Goal: Obtain resource: Obtain resource

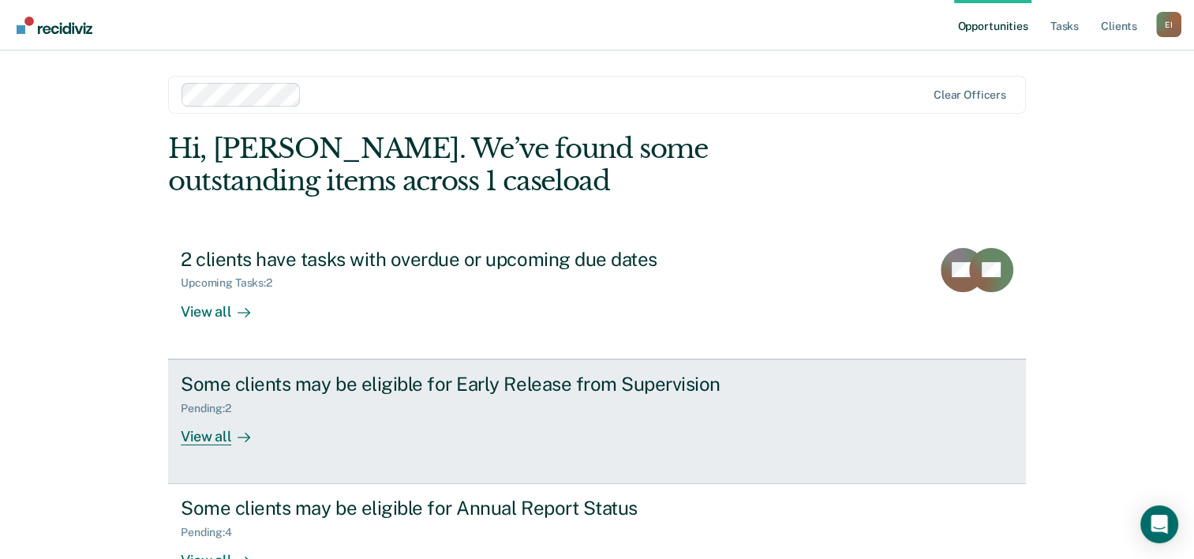
click at [211, 435] on div "View all" at bounding box center [225, 429] width 88 height 31
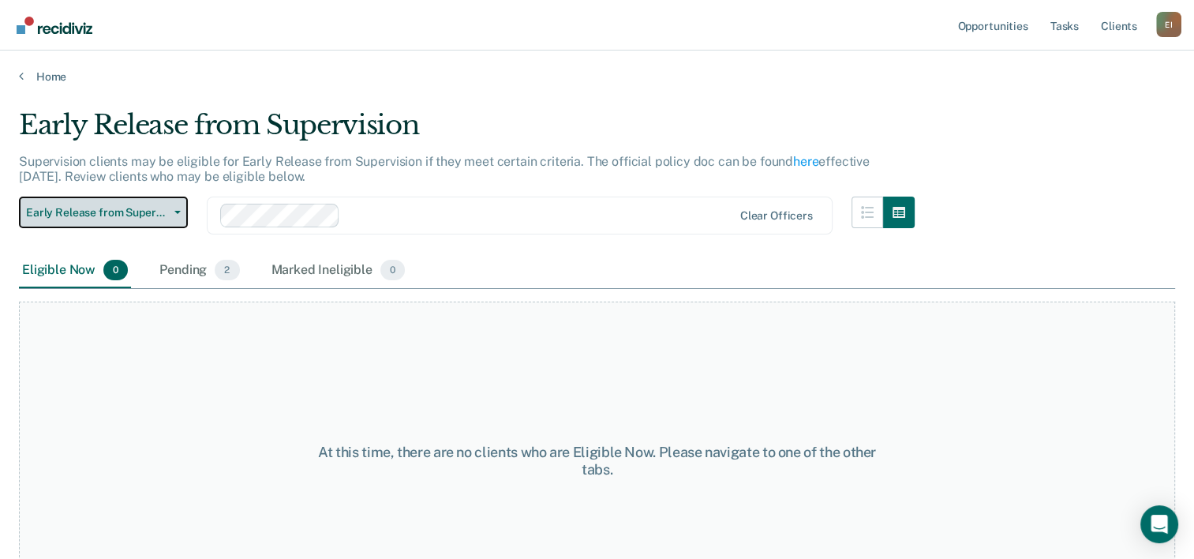
click at [110, 211] on span "Early Release from Supervision" at bounding box center [97, 212] width 142 height 13
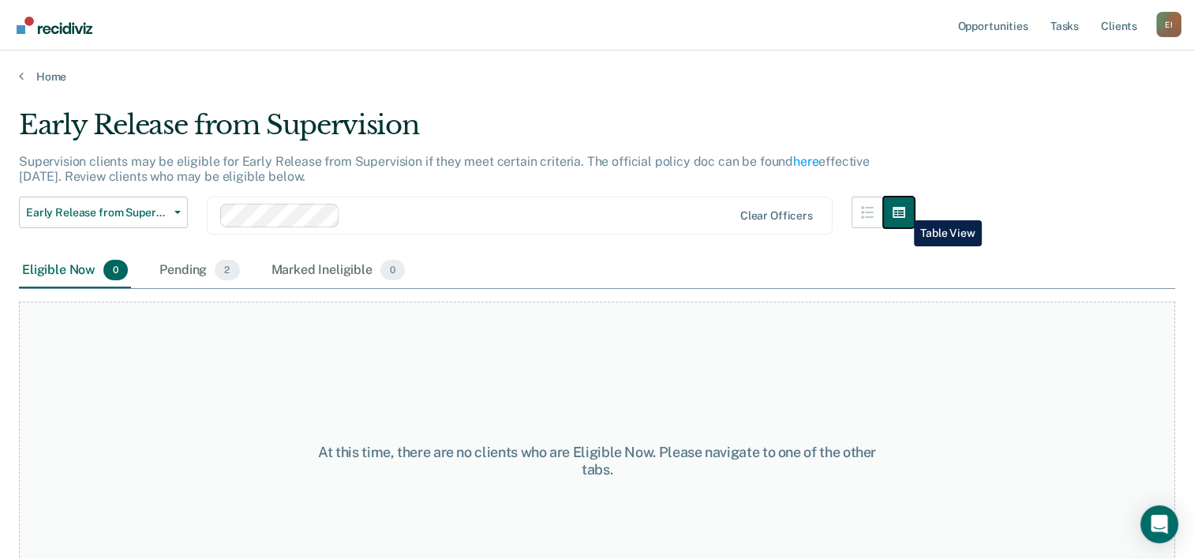
click at [902, 208] on icon "button" at bounding box center [898, 212] width 13 height 11
click at [59, 268] on div "Eligible Now 0" at bounding box center [75, 270] width 112 height 35
click at [294, 266] on div "Marked Ineligible 0" at bounding box center [338, 270] width 140 height 35
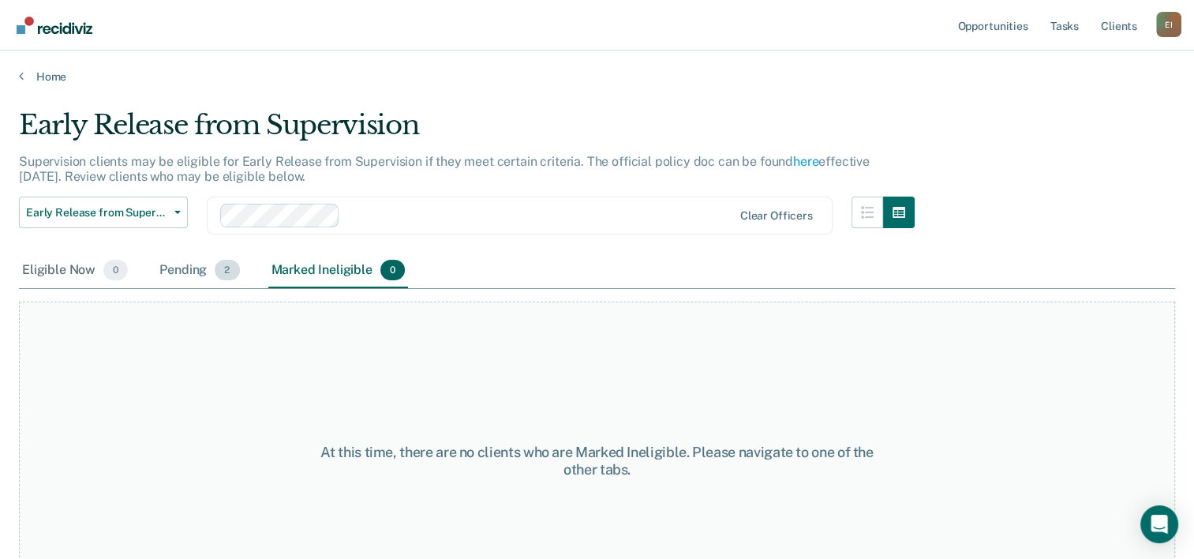
drag, startPoint x: 180, startPoint y: 267, endPoint x: 189, endPoint y: 270, distance: 10.0
click at [180, 266] on div "Pending 2" at bounding box center [199, 270] width 86 height 35
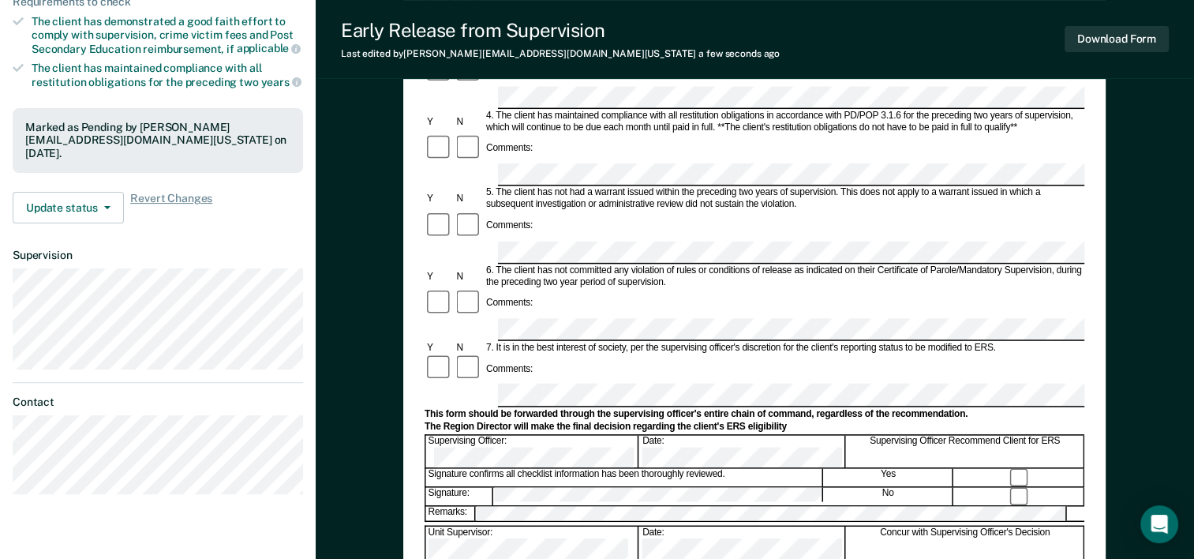
scroll to position [473, 0]
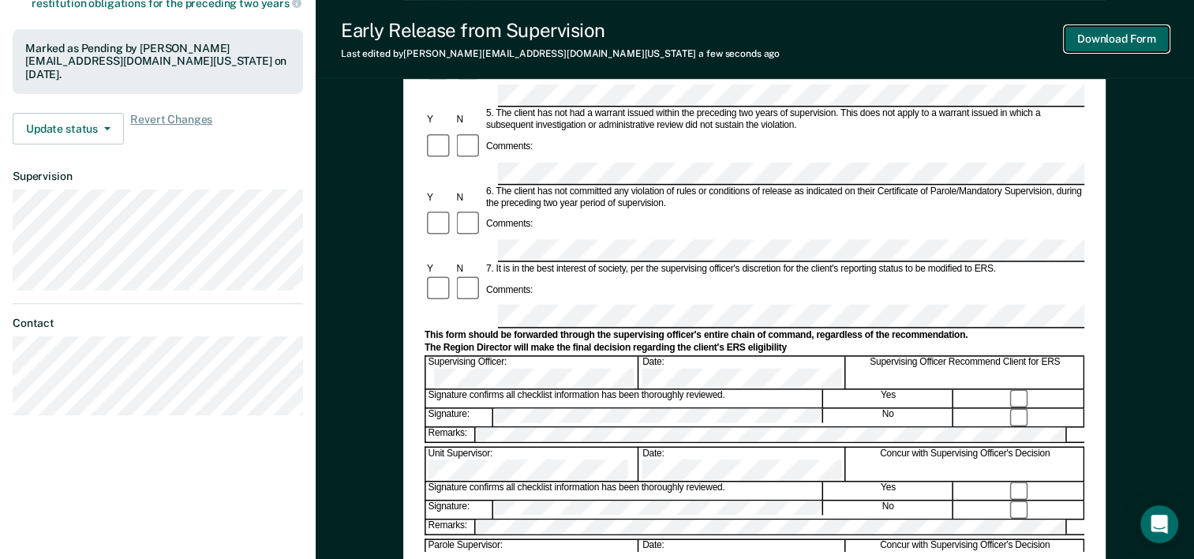
click at [1087, 34] on button "Download Form" at bounding box center [1116, 39] width 104 height 26
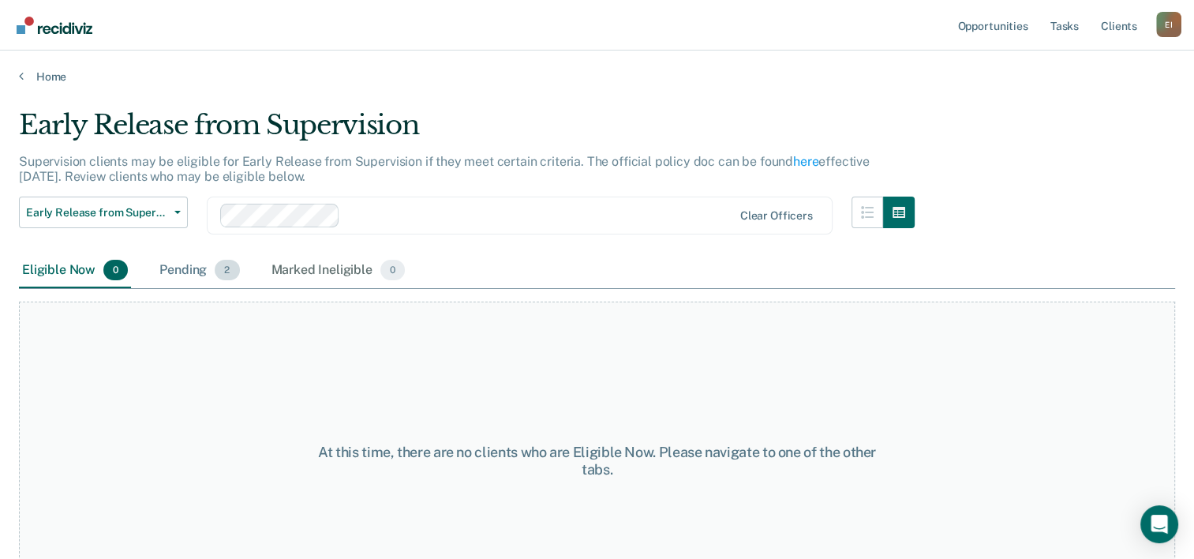
click at [189, 266] on div "Pending 2" at bounding box center [199, 270] width 86 height 35
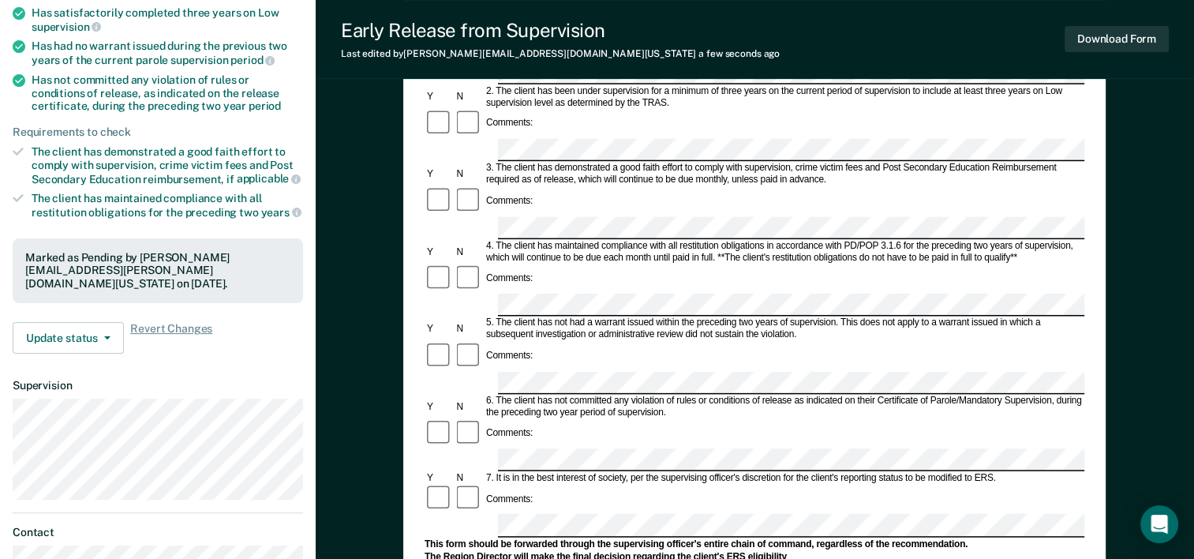
scroll to position [237, 0]
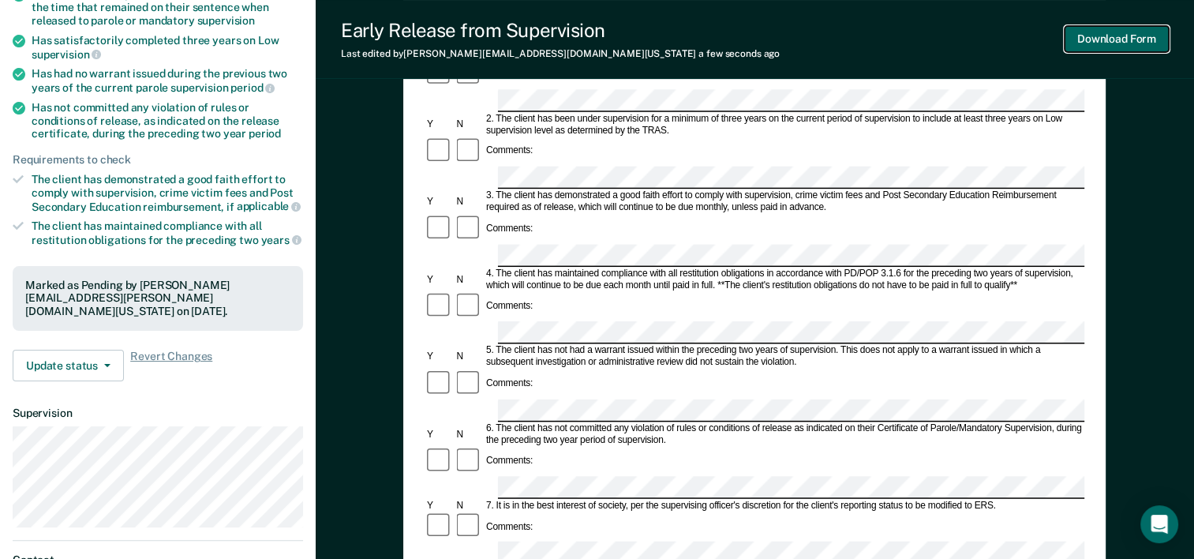
click at [1096, 36] on button "Download Form" at bounding box center [1116, 39] width 104 height 26
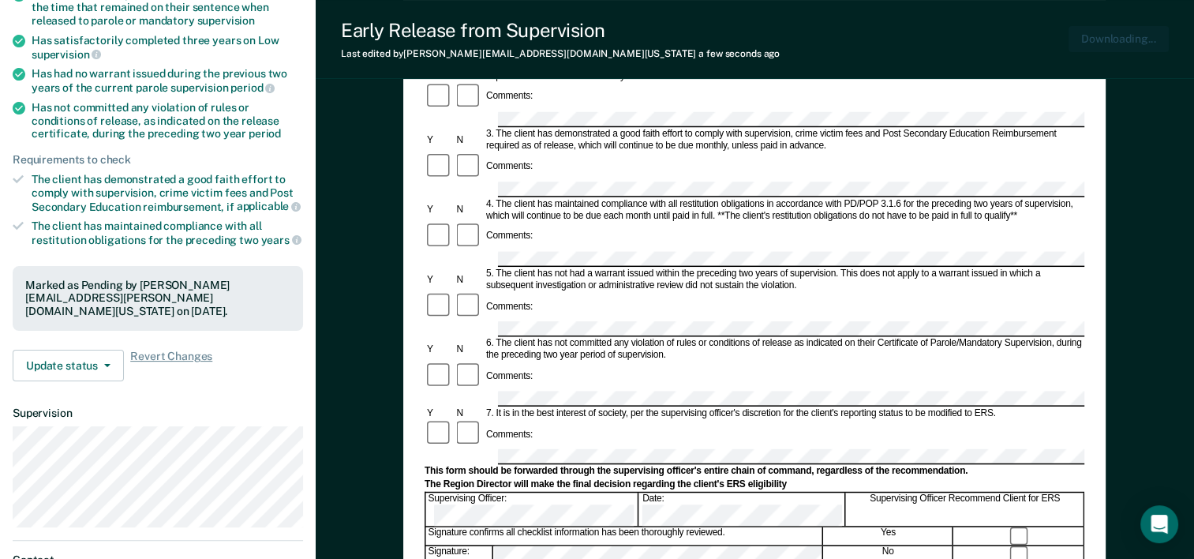
scroll to position [0, 0]
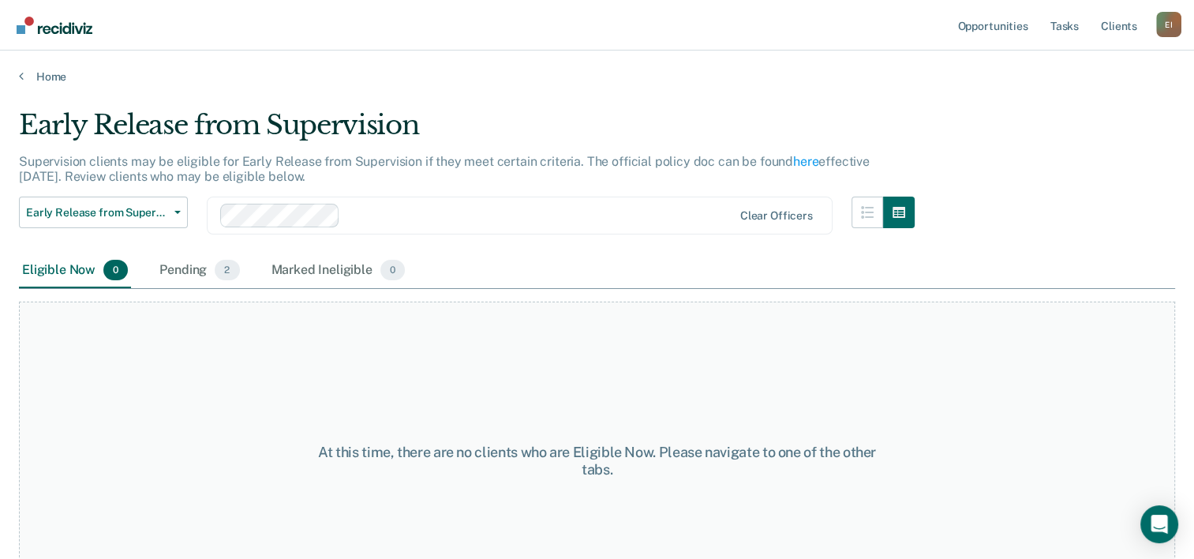
click at [80, 259] on div "Eligible Now 0" at bounding box center [75, 270] width 112 height 35
click at [183, 268] on div "Pending 2" at bounding box center [199, 270] width 86 height 35
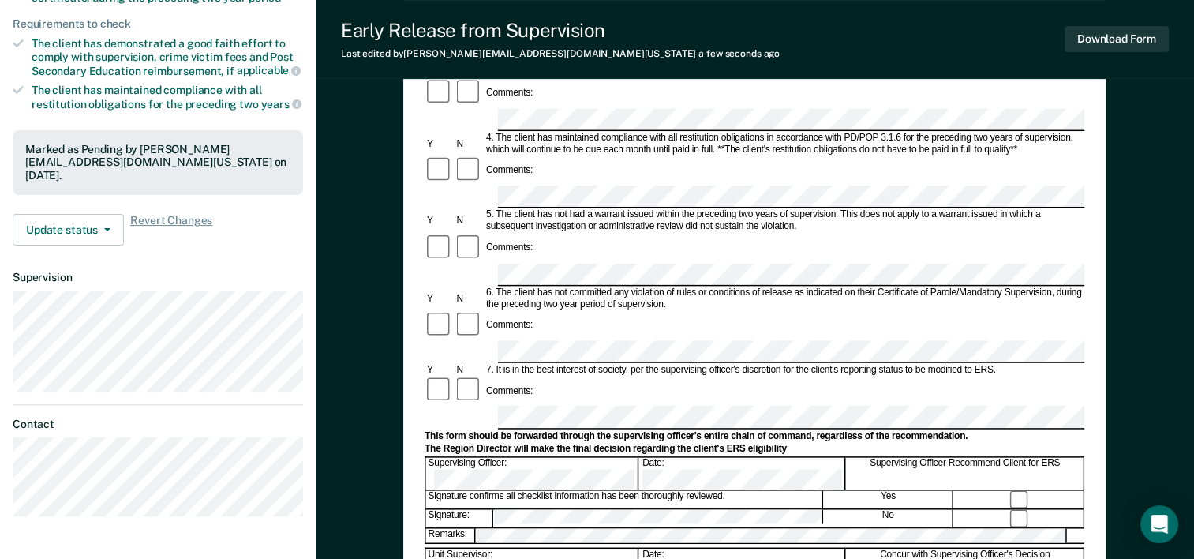
scroll to position [394, 0]
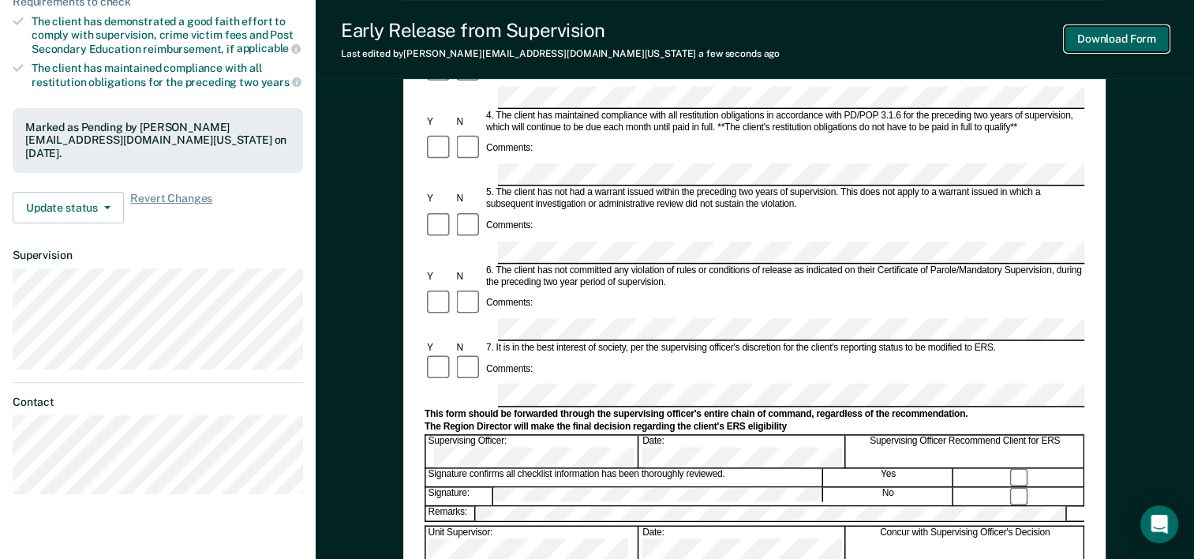
click at [1112, 38] on button "Download Form" at bounding box center [1116, 39] width 104 height 26
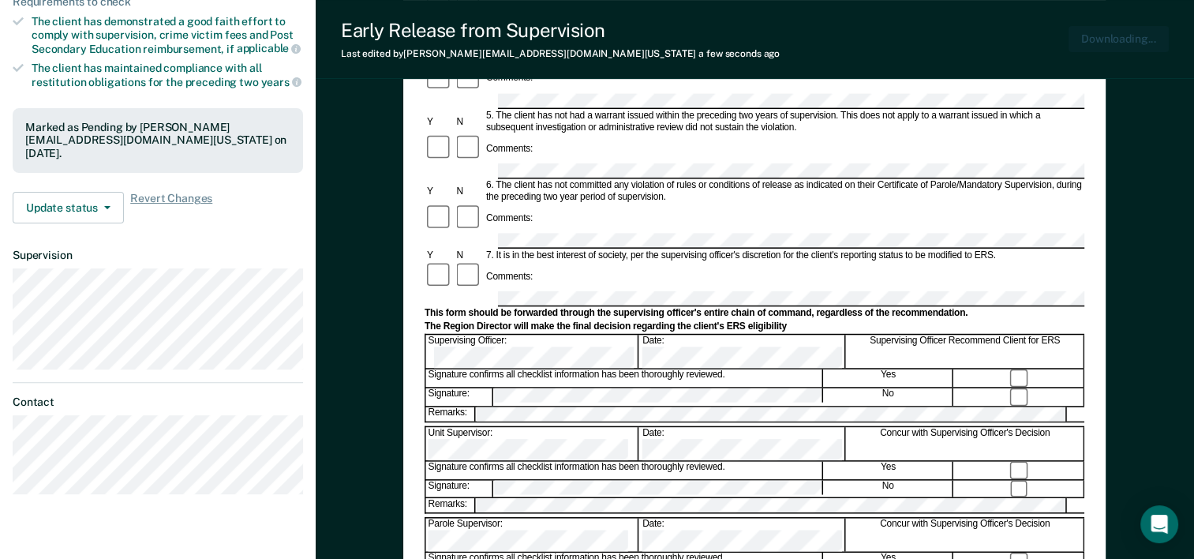
scroll to position [0, 0]
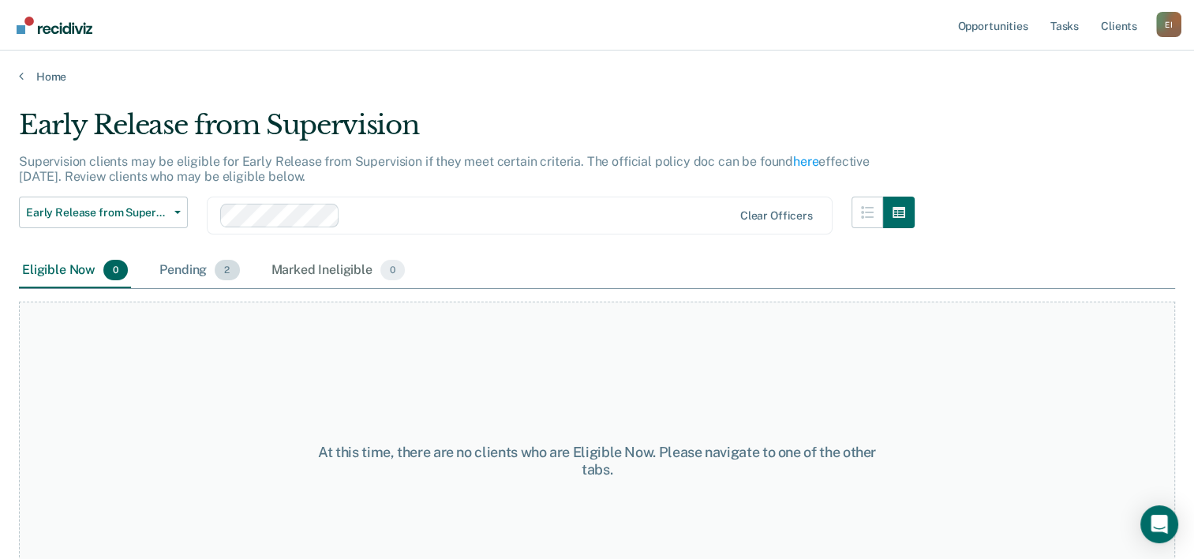
click at [168, 267] on div "Pending 2" at bounding box center [199, 270] width 86 height 35
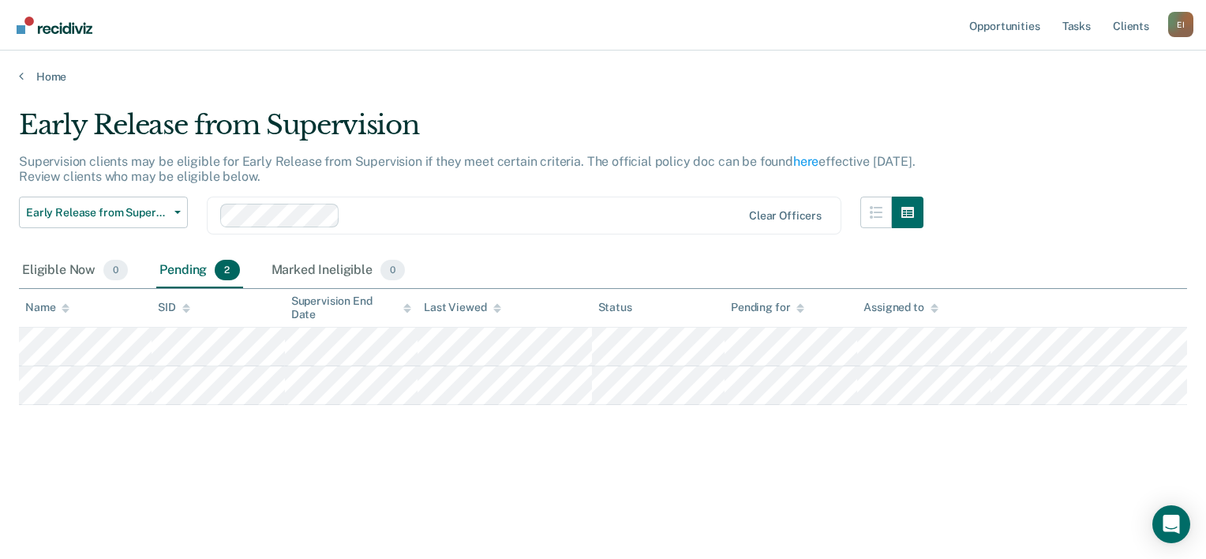
click at [188, 309] on icon at bounding box center [186, 310] width 8 height 4
click at [186, 304] on icon at bounding box center [186, 306] width 8 height 4
click at [185, 309] on icon at bounding box center [186, 310] width 8 height 4
click at [802, 305] on icon at bounding box center [800, 306] width 8 height 4
click at [798, 303] on icon at bounding box center [800, 308] width 8 height 10
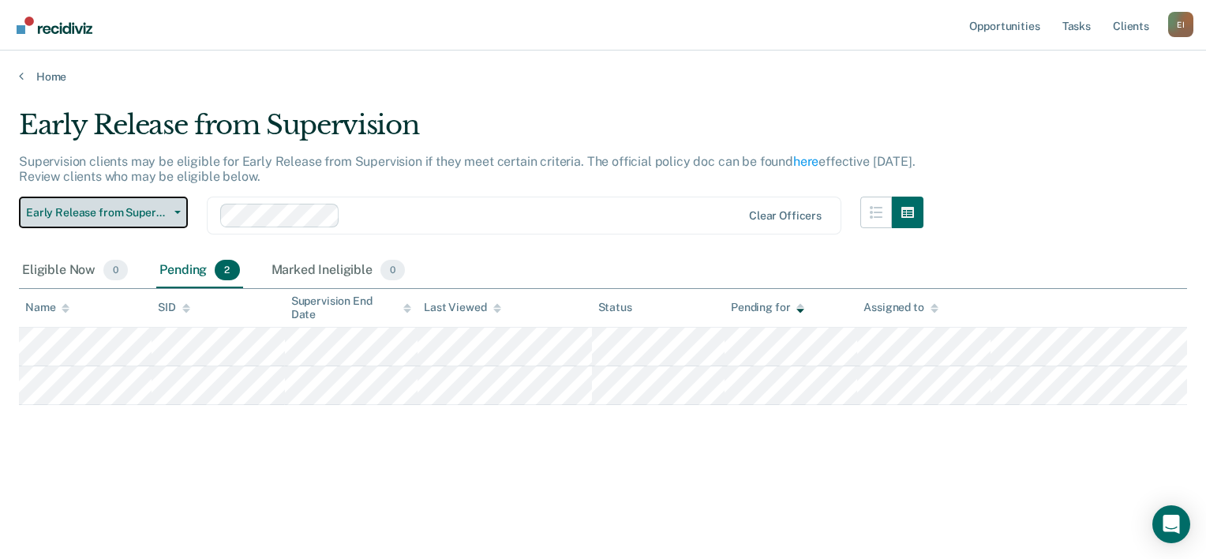
click at [175, 208] on button "Early Release from Supervision" at bounding box center [103, 212] width 169 height 32
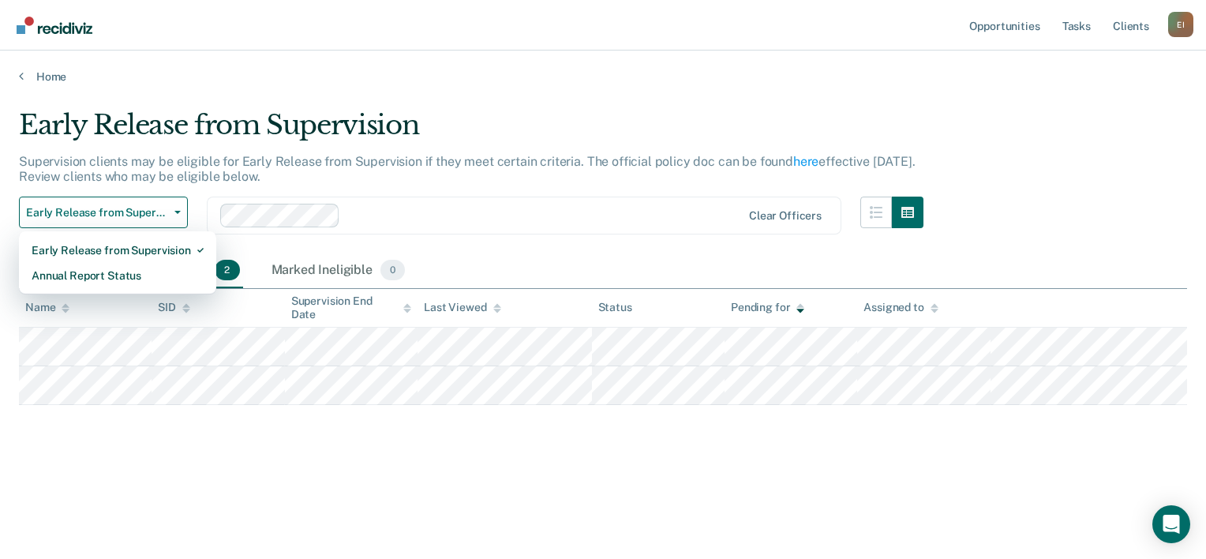
click at [435, 217] on div at bounding box center [543, 215] width 394 height 18
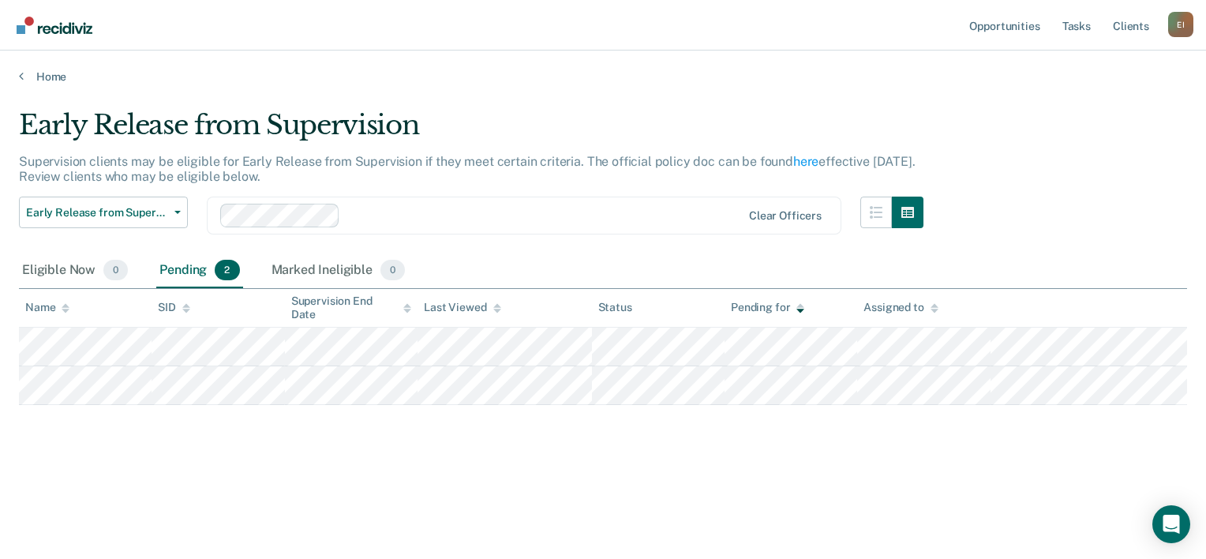
click at [114, 420] on div "Early Release from Supervision Supervision clients may be eligible for Early Re…" at bounding box center [603, 274] width 1168 height 331
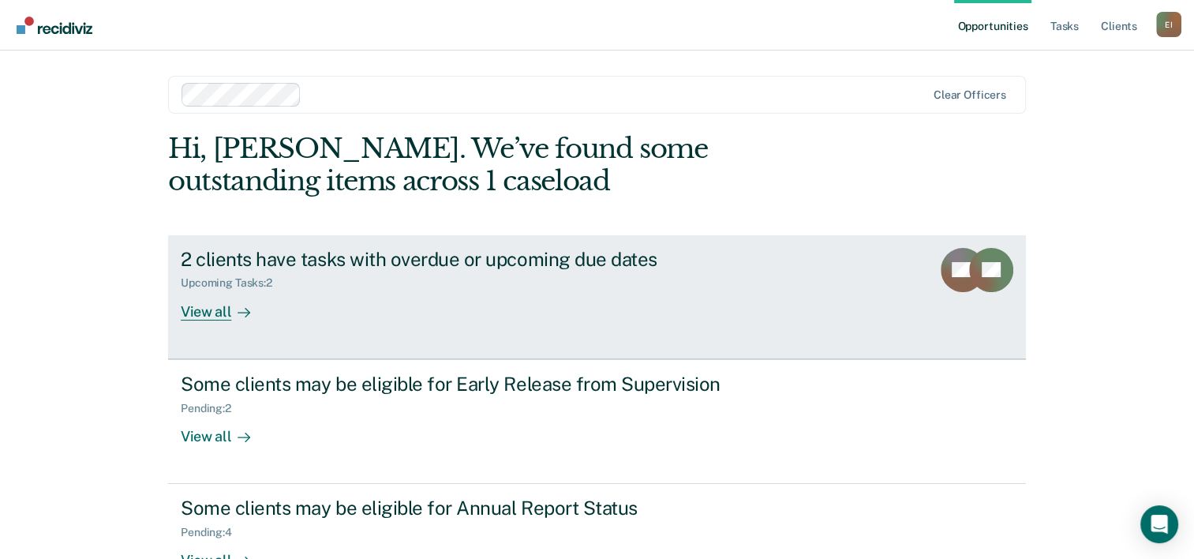
click at [206, 305] on div "View all" at bounding box center [225, 305] width 88 height 31
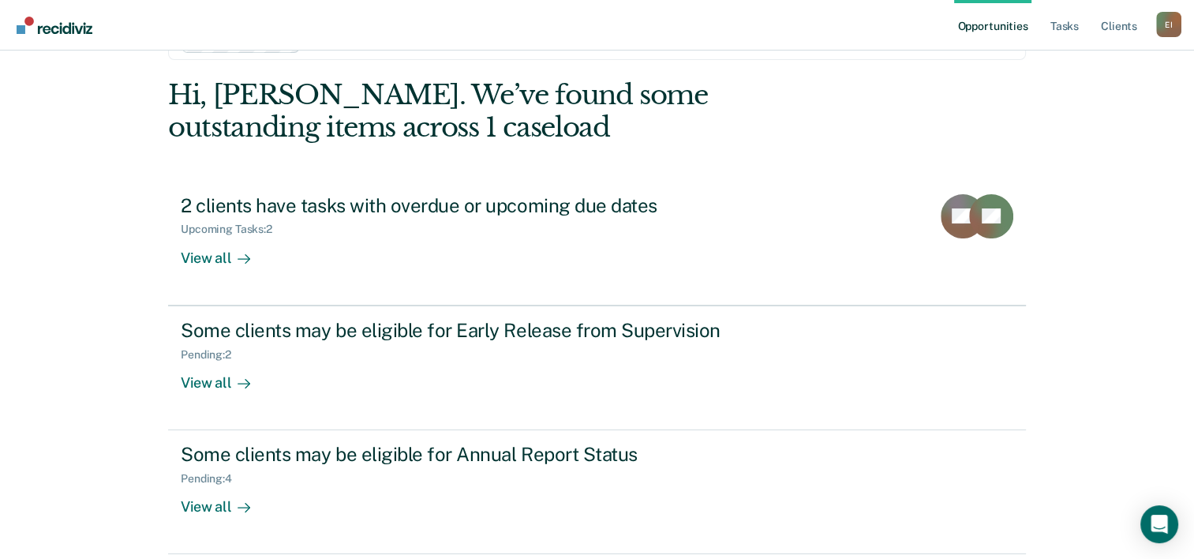
scroll to position [111, 0]
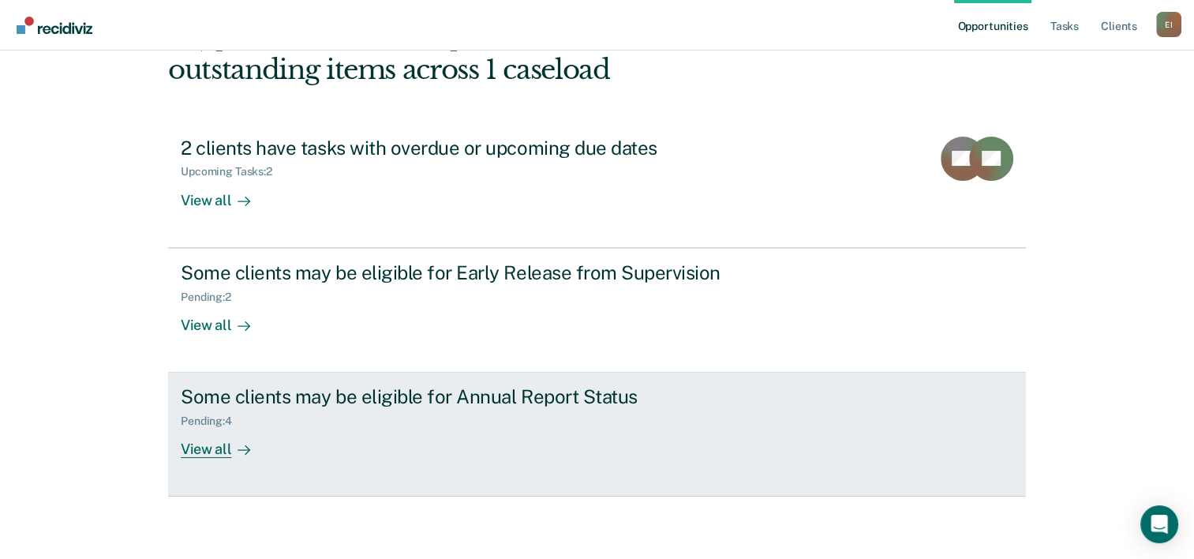
click at [213, 447] on div "View all" at bounding box center [225, 443] width 88 height 31
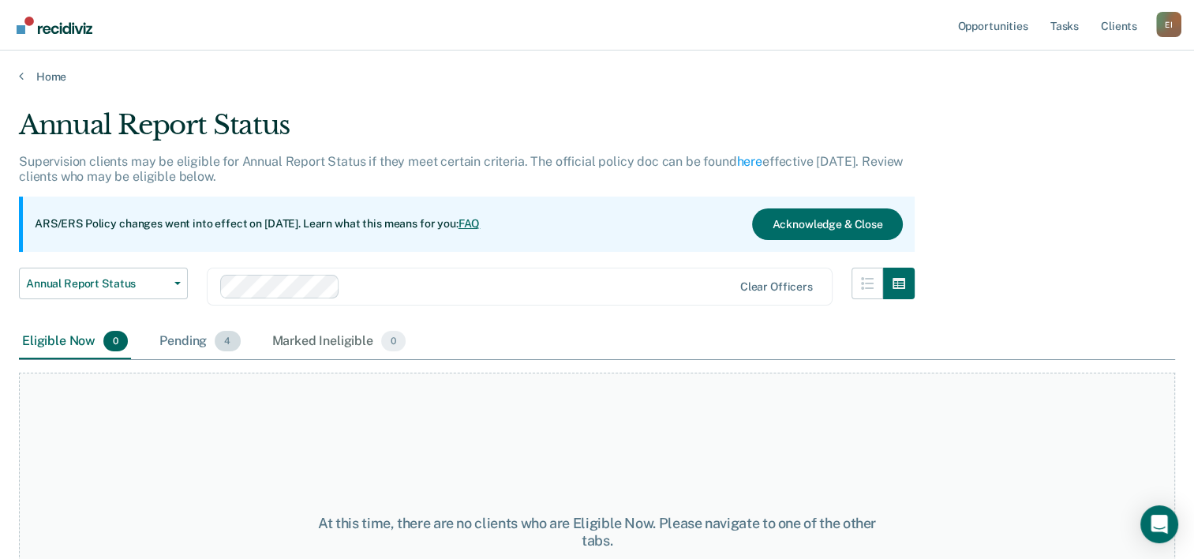
click at [225, 342] on span "4" at bounding box center [227, 341] width 25 height 21
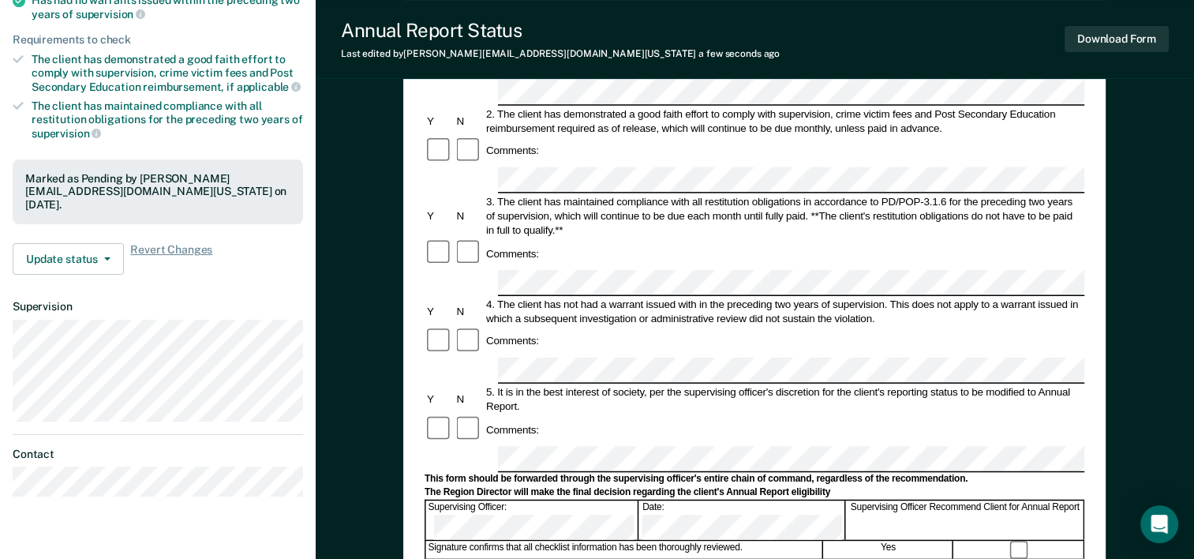
scroll to position [237, 0]
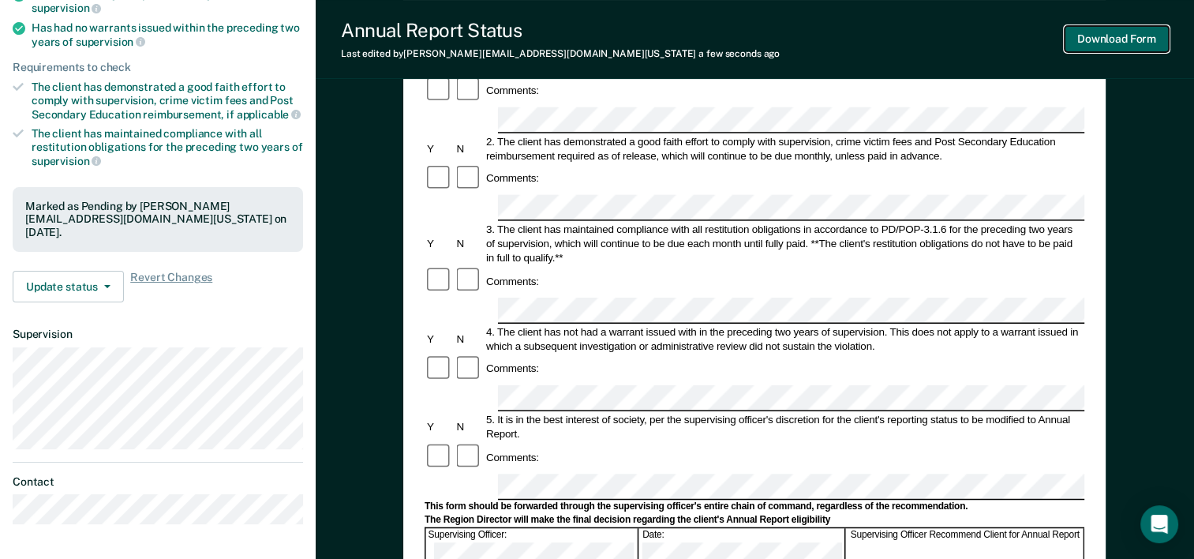
click at [1109, 35] on button "Download Form" at bounding box center [1116, 39] width 104 height 26
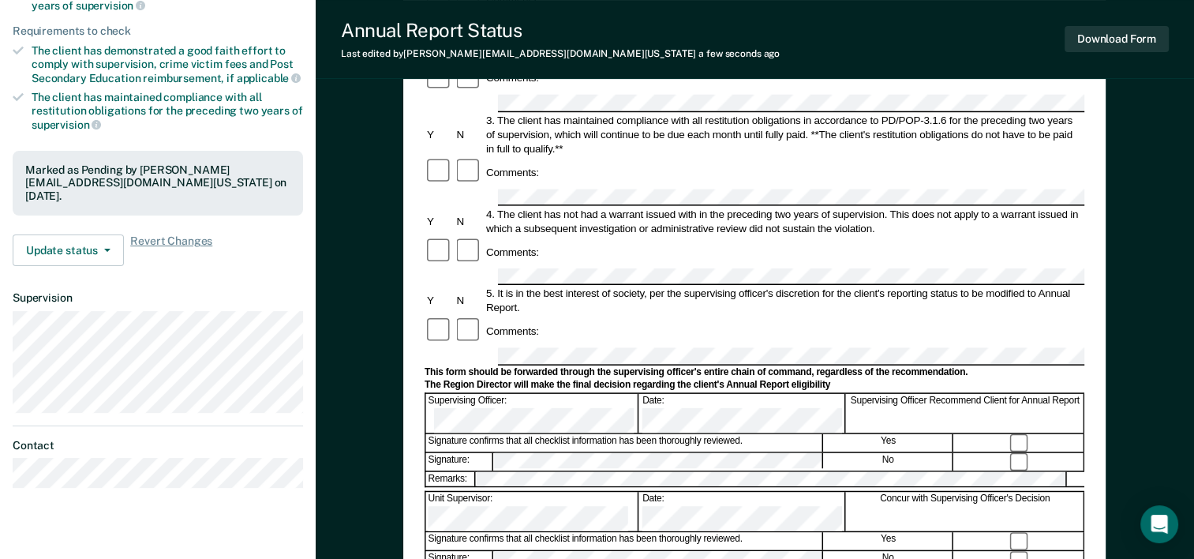
scroll to position [158, 0]
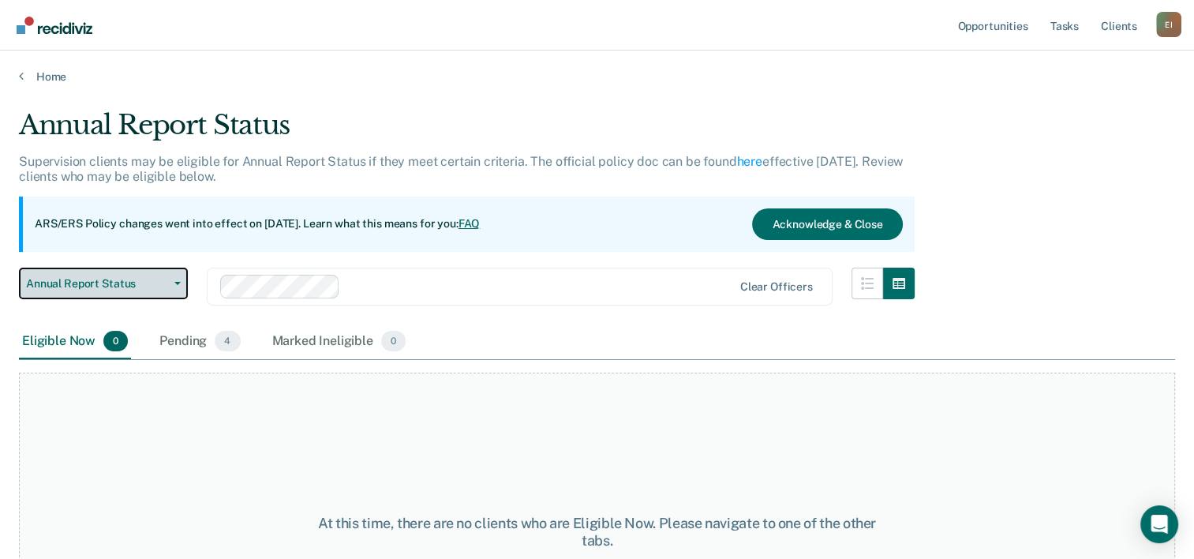
click at [177, 280] on button "Annual Report Status" at bounding box center [103, 283] width 169 height 32
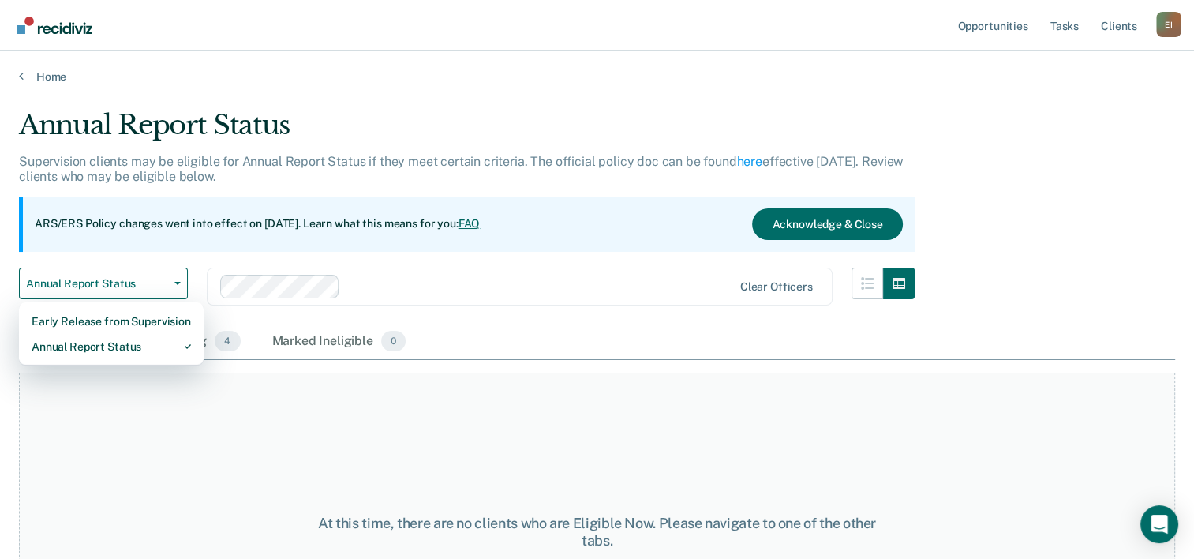
click at [202, 417] on div "At this time, there are no clients who are Eligible Now. Please navigate to one…" at bounding box center [597, 531] width 1156 height 319
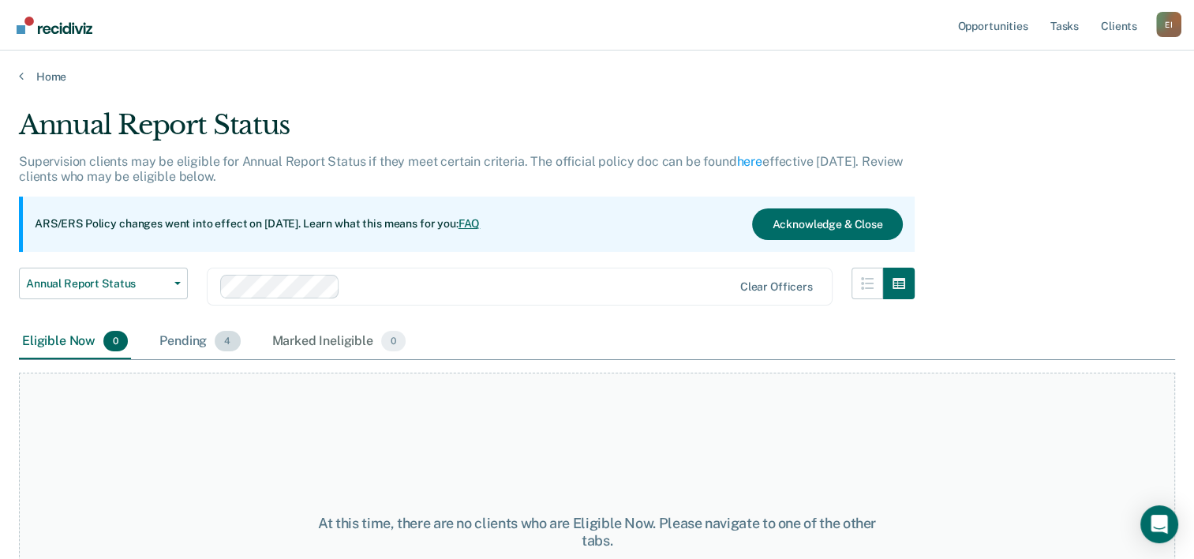
click at [192, 335] on div "Pending 4" at bounding box center [199, 341] width 87 height 35
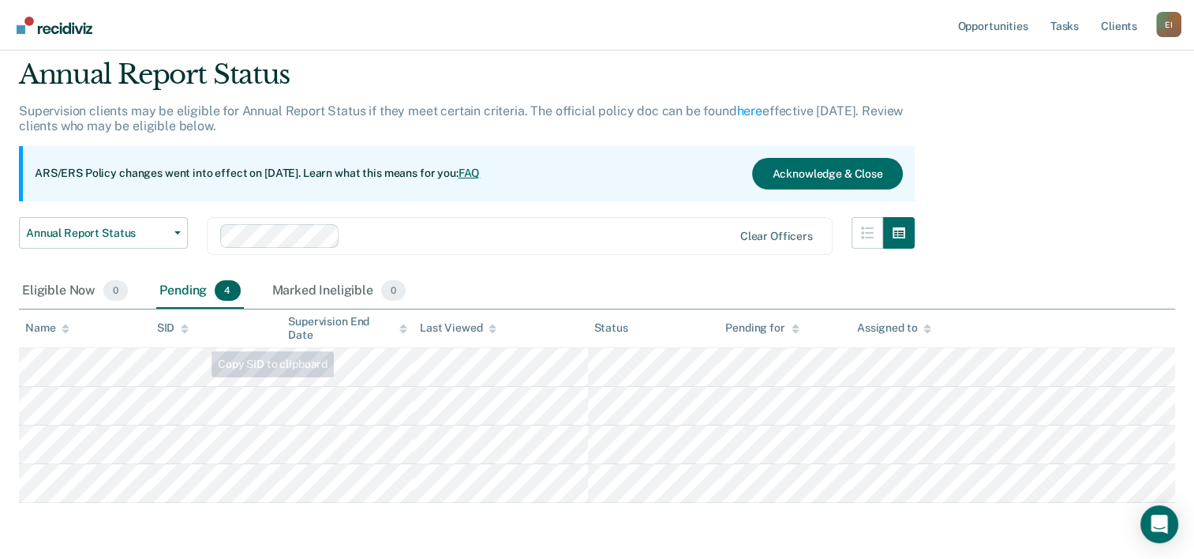
scroll to position [79, 0]
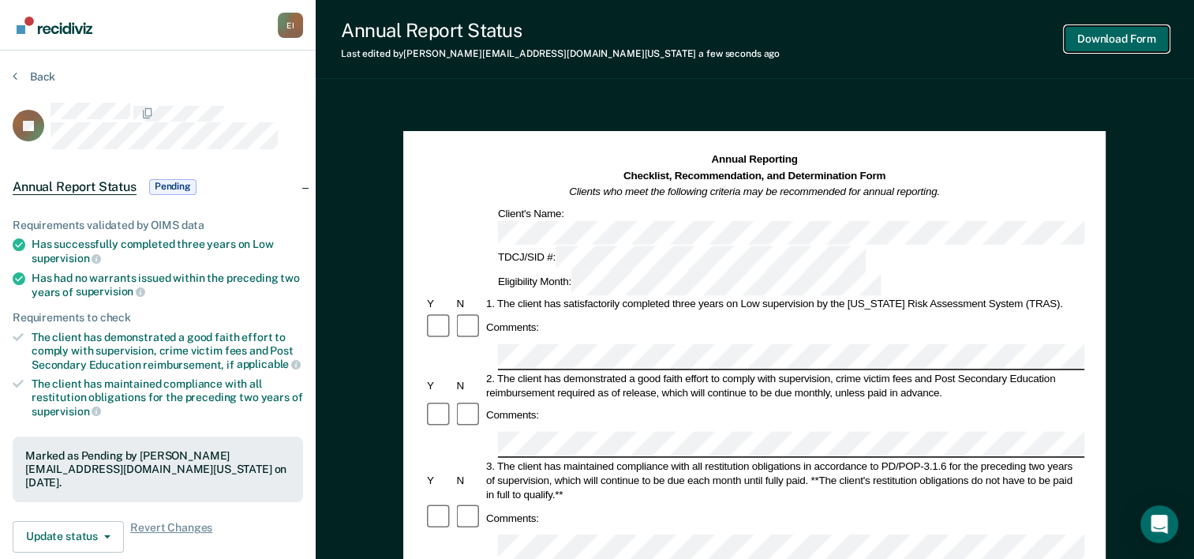
click at [1095, 35] on button "Download Form" at bounding box center [1116, 39] width 104 height 26
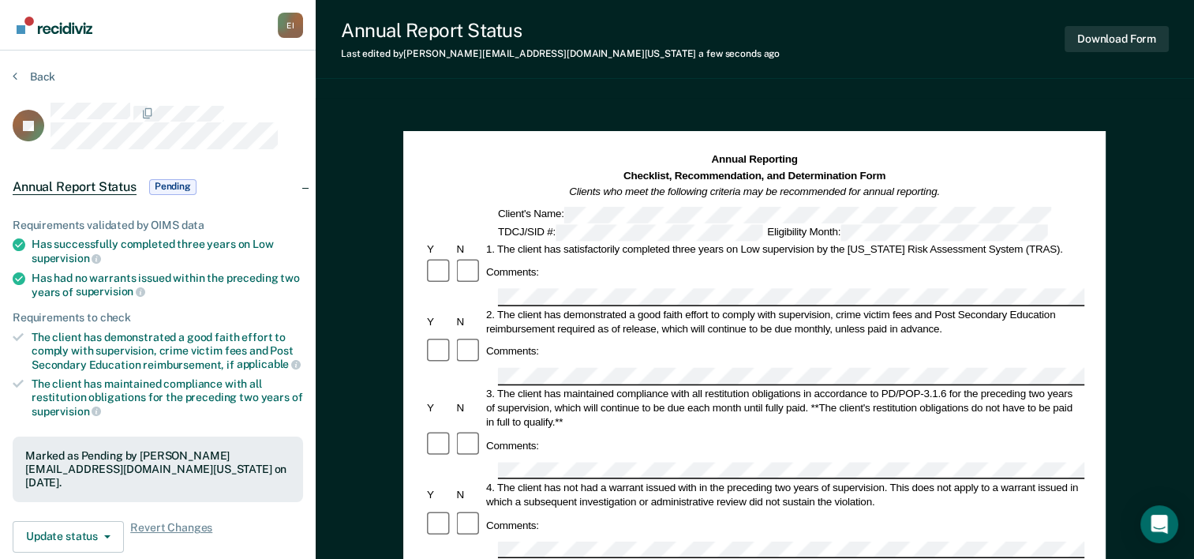
scroll to position [79, 0]
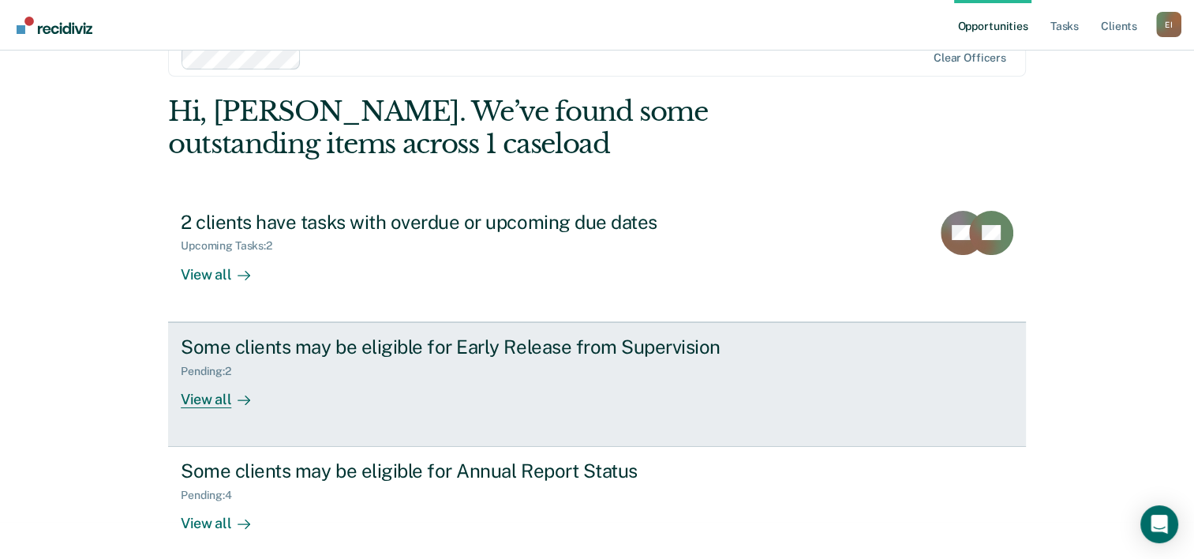
scroll to position [48, 0]
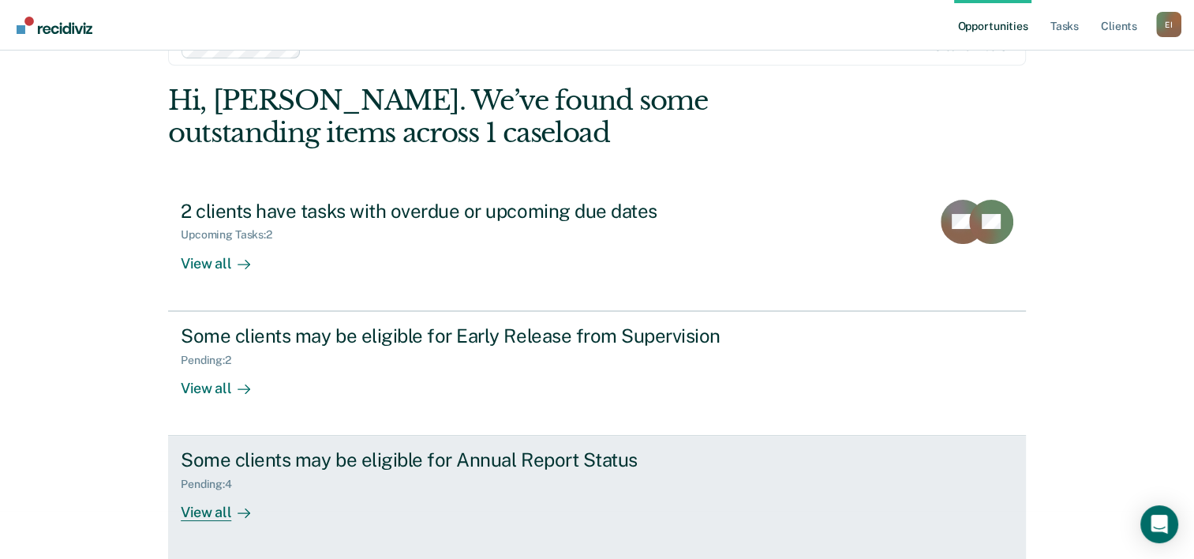
click at [364, 453] on div "Some clients may be eligible for Annual Report Status" at bounding box center [458, 459] width 554 height 23
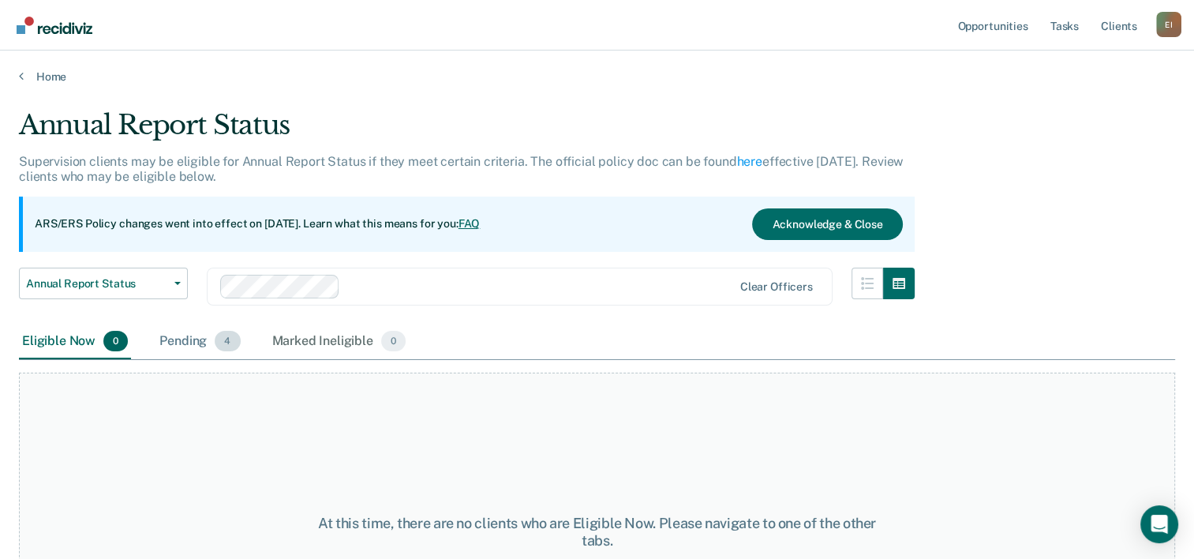
click at [182, 338] on div "Pending 4" at bounding box center [199, 341] width 87 height 35
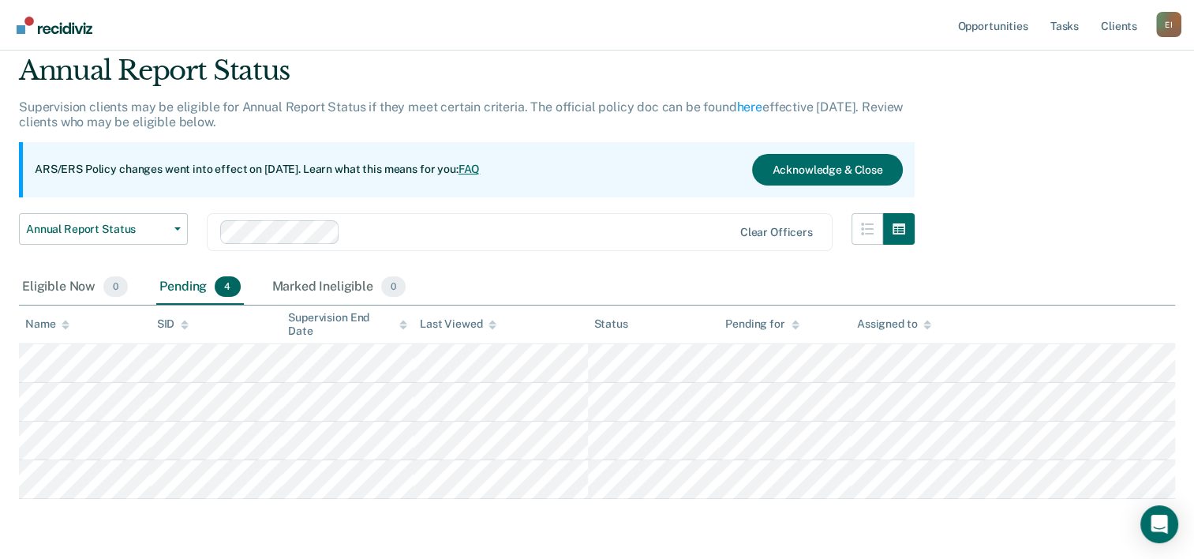
scroll to position [79, 0]
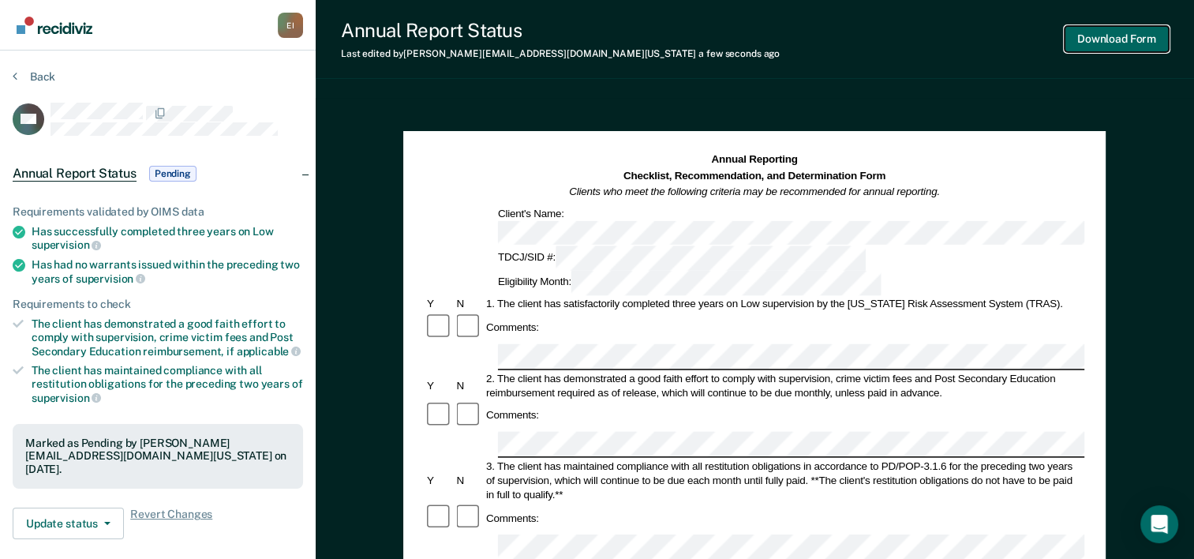
click at [1095, 32] on button "Download Form" at bounding box center [1116, 39] width 104 height 26
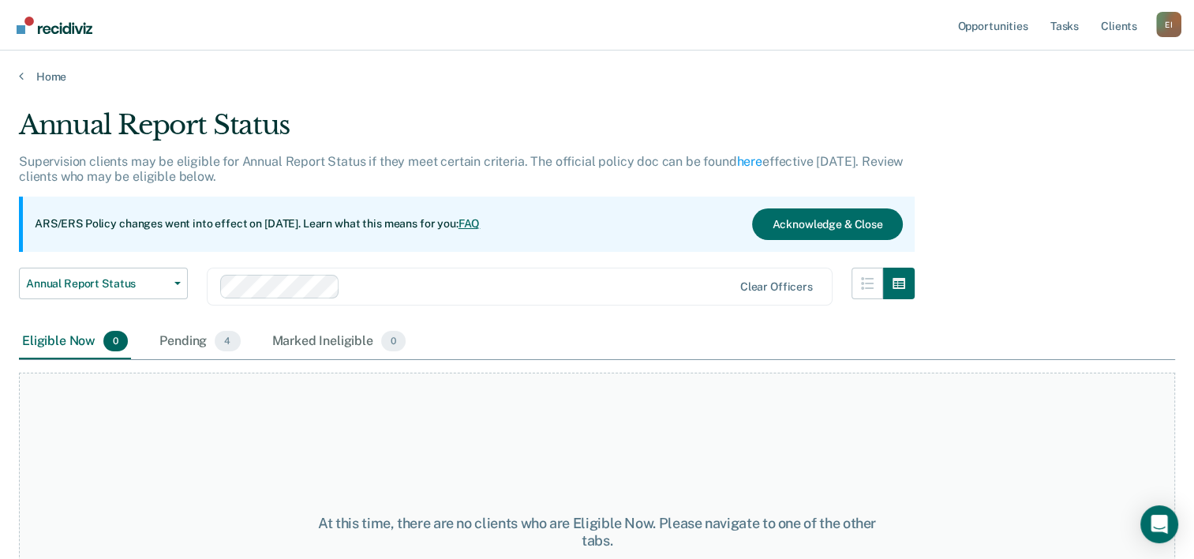
scroll to position [79, 0]
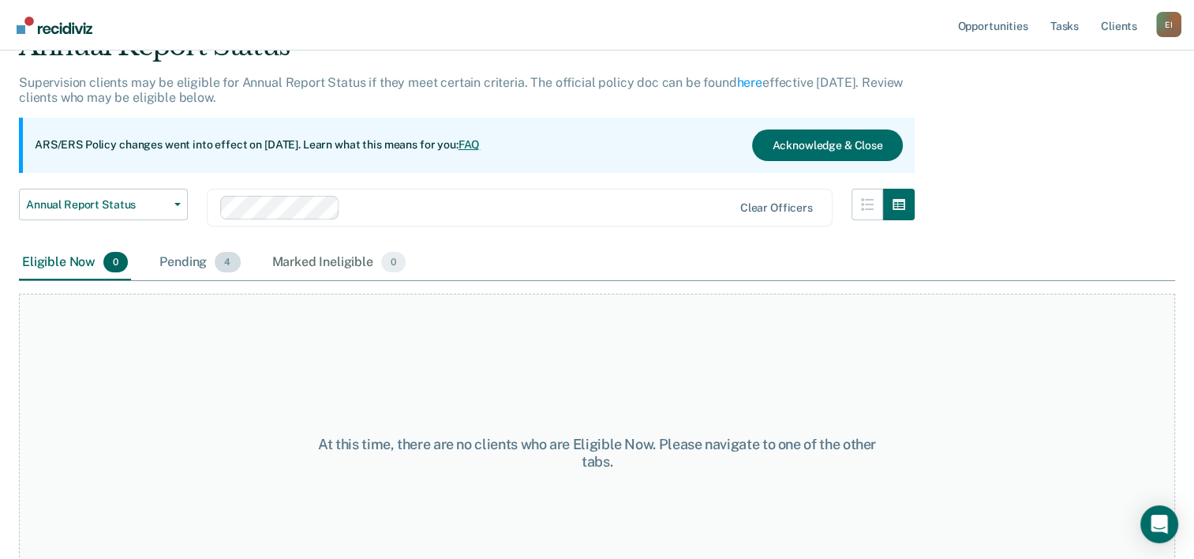
click at [224, 260] on span "4" at bounding box center [227, 262] width 25 height 21
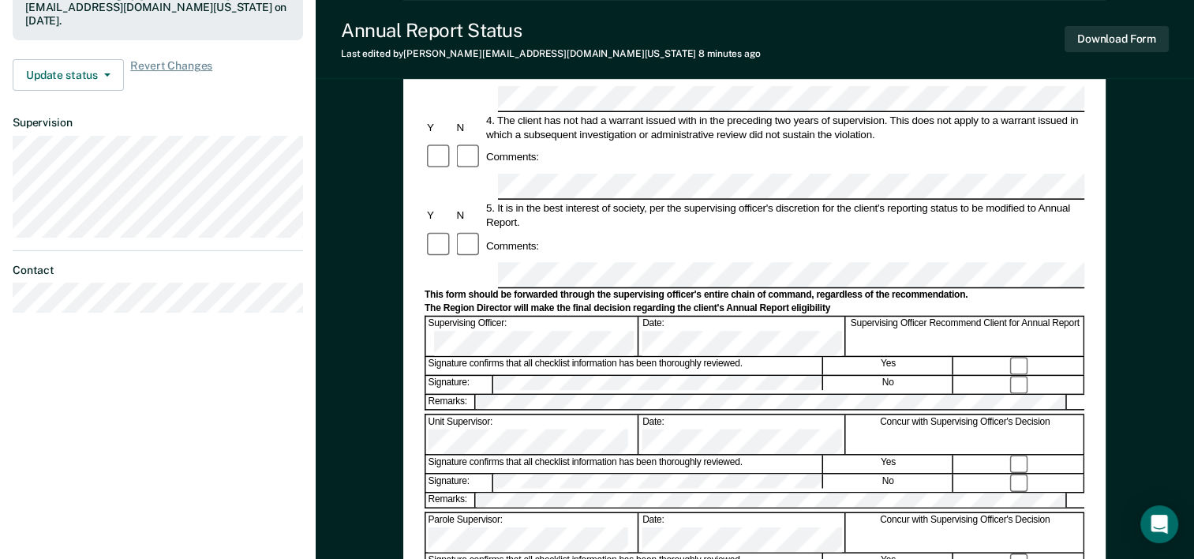
scroll to position [473, 0]
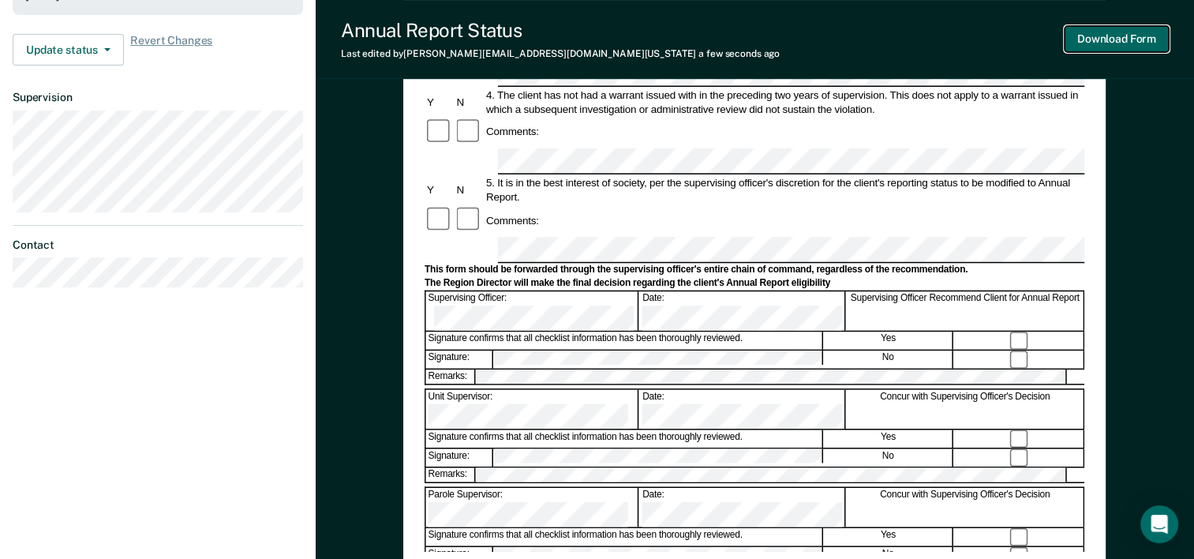
click at [1098, 34] on button "Download Form" at bounding box center [1116, 39] width 104 height 26
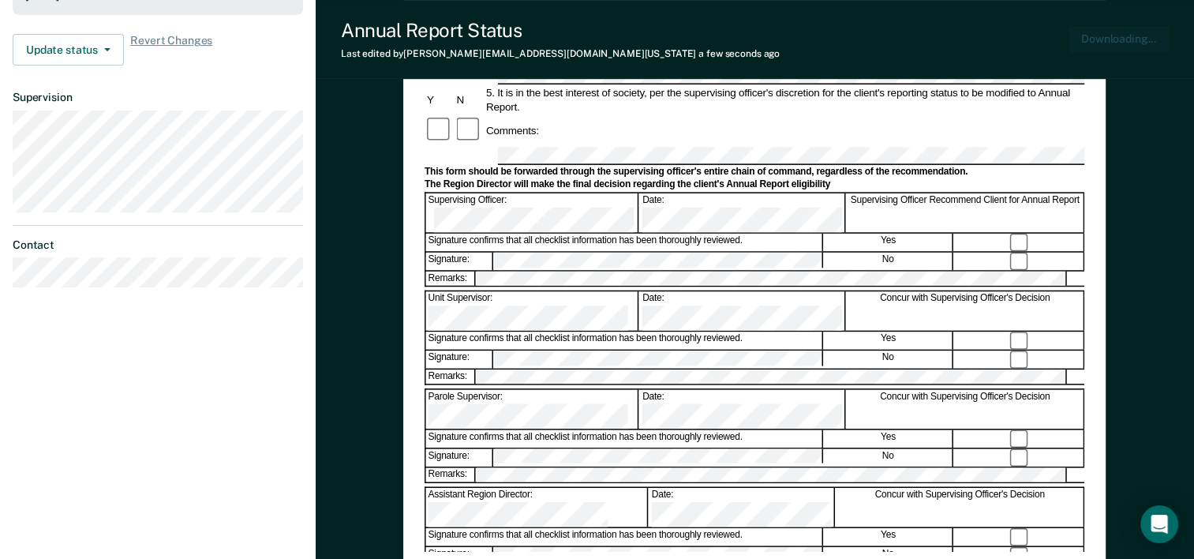
scroll to position [0, 0]
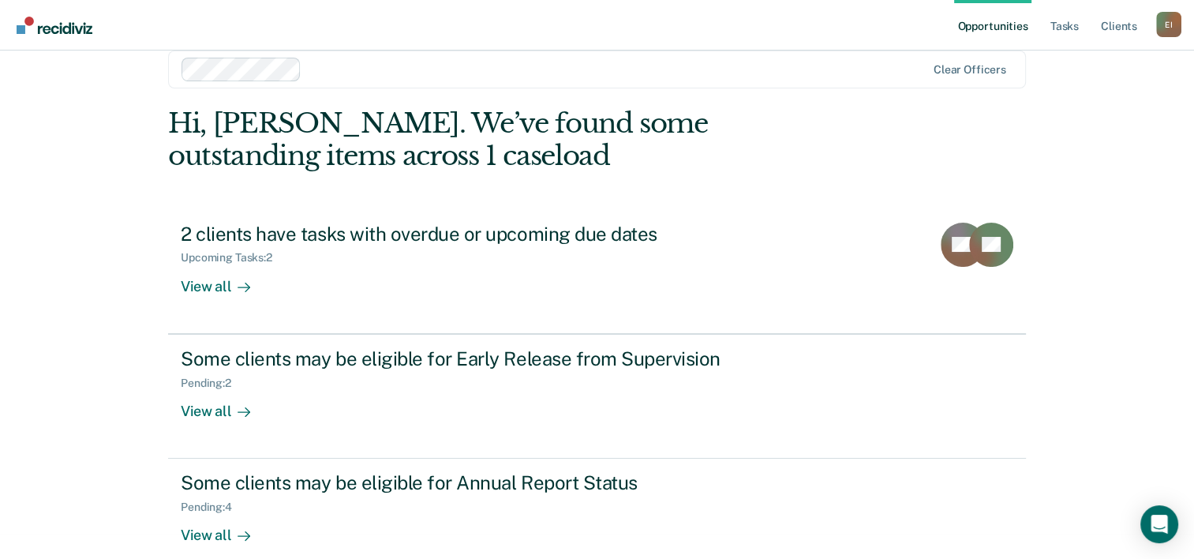
scroll to position [48, 0]
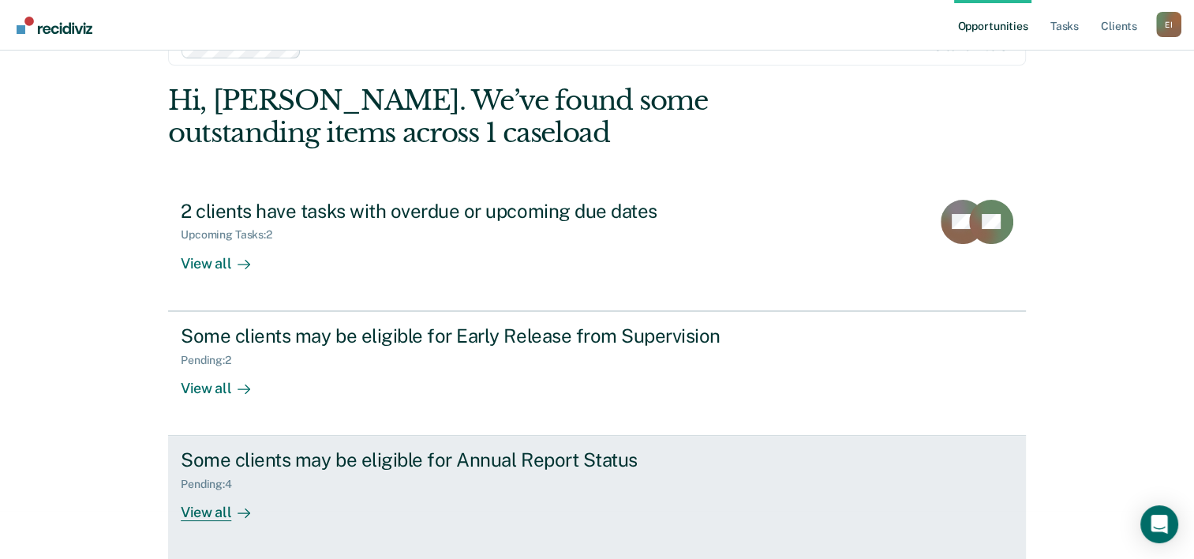
click at [218, 510] on div "View all" at bounding box center [225, 506] width 88 height 31
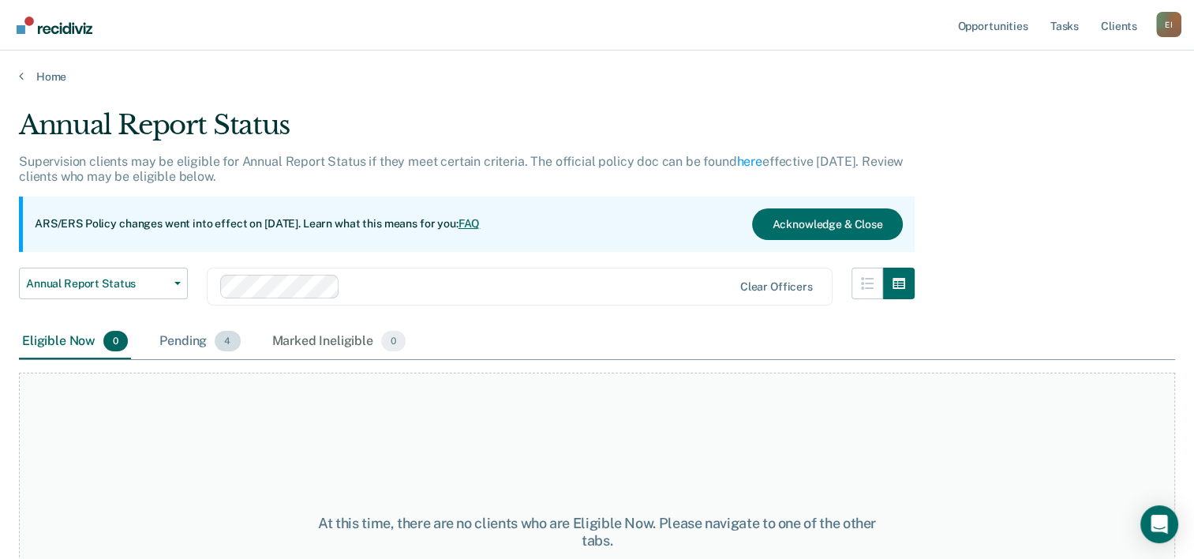
click at [227, 331] on span "4" at bounding box center [227, 341] width 25 height 21
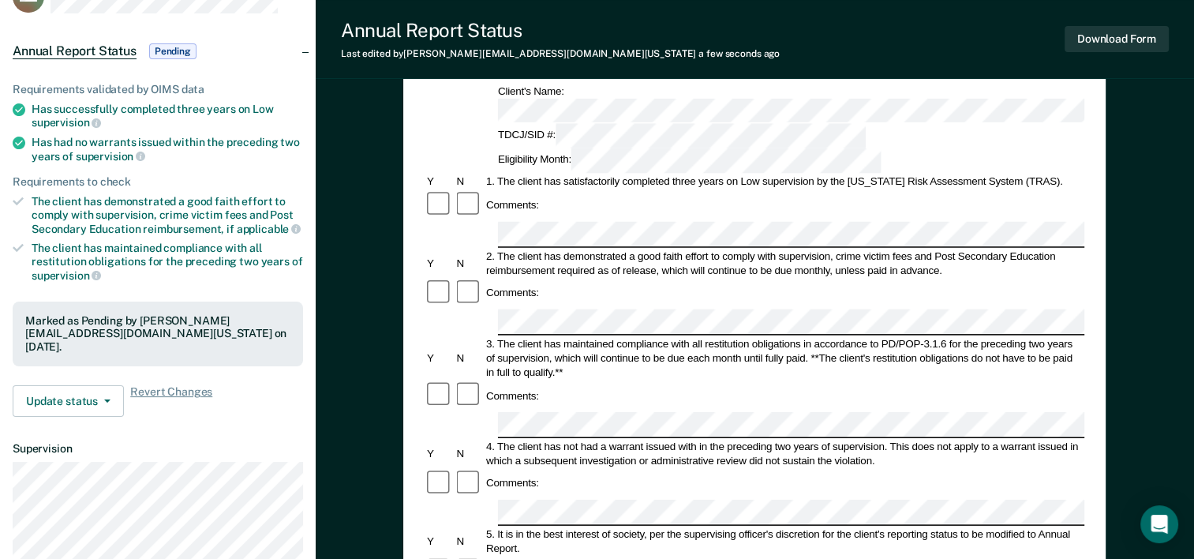
scroll to position [215, 0]
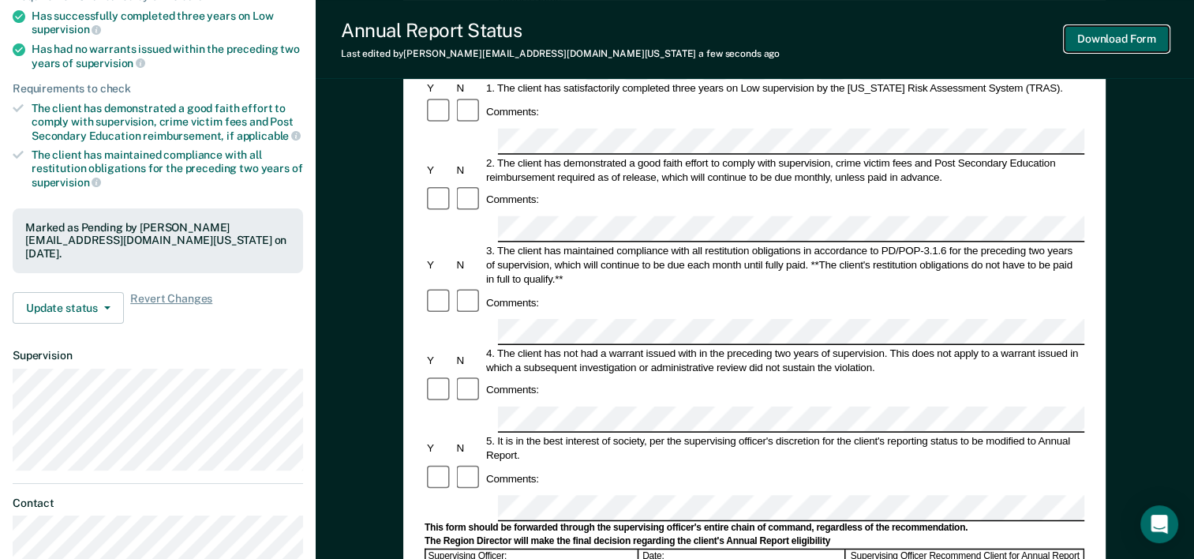
click at [1093, 34] on button "Download Form" at bounding box center [1116, 39] width 104 height 26
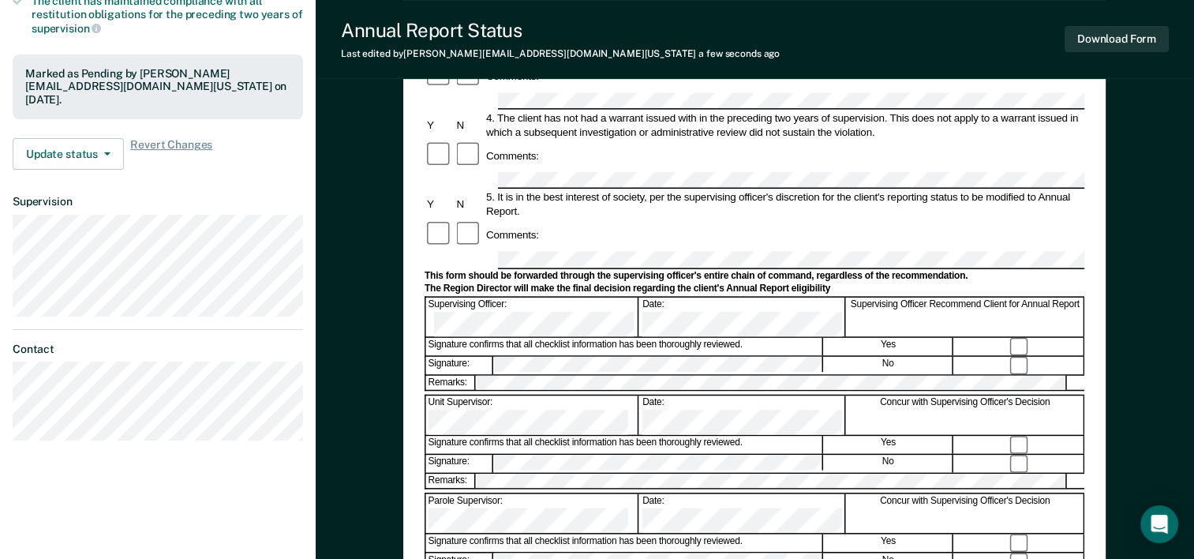
scroll to position [373, 0]
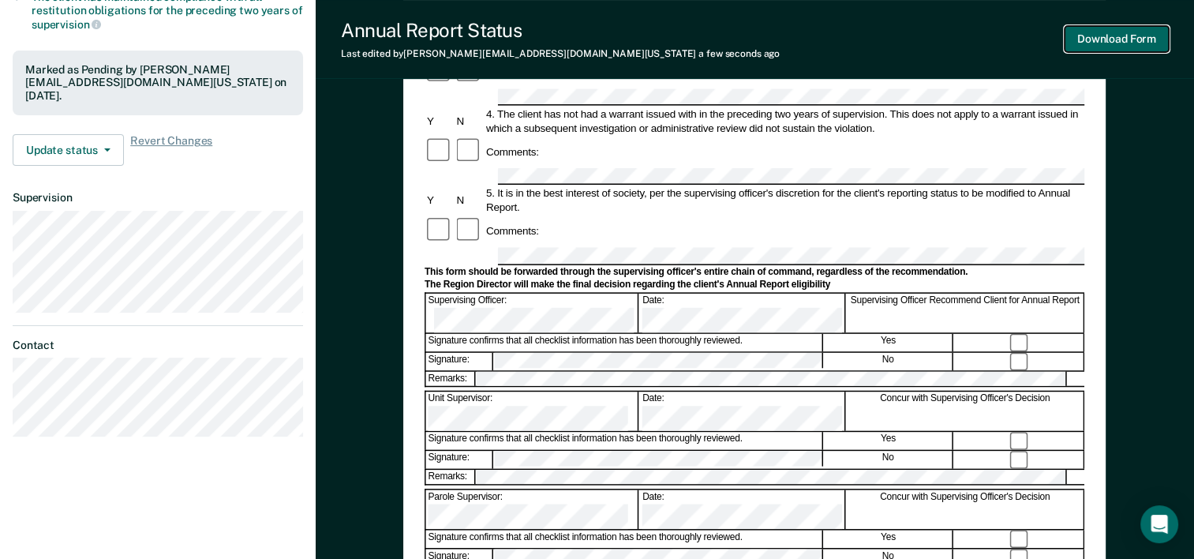
click at [1092, 33] on button "Download Form" at bounding box center [1116, 39] width 104 height 26
click at [1092, 36] on button "Download Form" at bounding box center [1116, 39] width 104 height 26
